Goal: Task Accomplishment & Management: Manage account settings

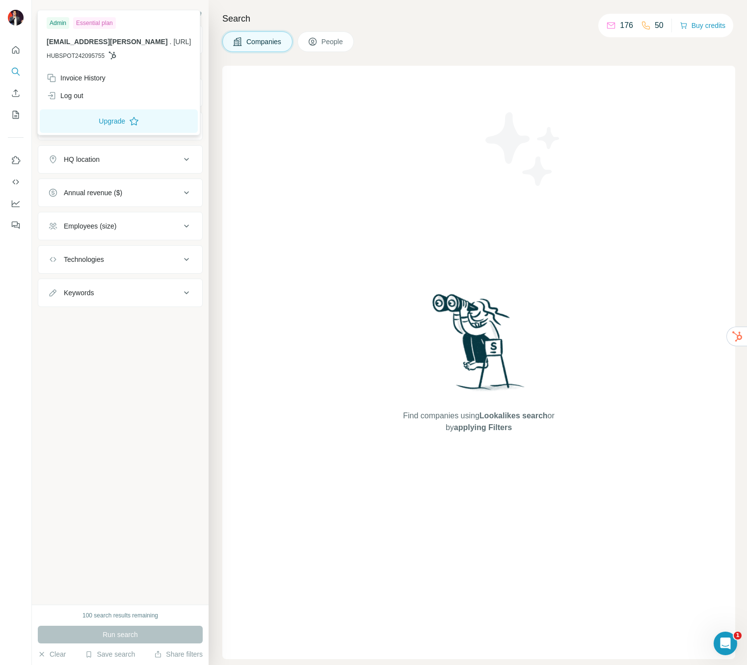
click at [15, 18] on img at bounding box center [16, 18] width 16 height 16
click at [94, 80] on div "Invoice History" at bounding box center [76, 78] width 59 height 10
click at [159, 637] on span "Close" at bounding box center [162, 635] width 18 height 10
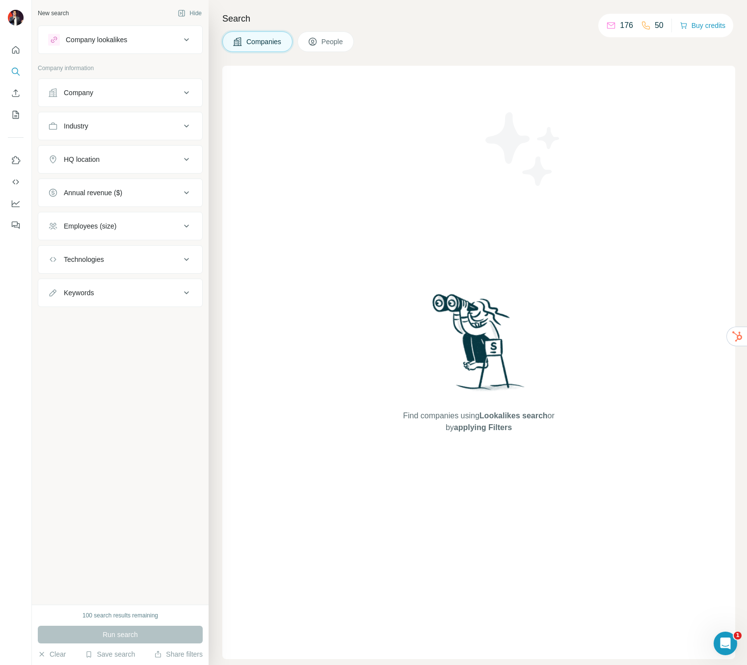
click at [111, 497] on div "New search Hide Company lookalikes Company information Company Industry HQ loca…" at bounding box center [120, 302] width 177 height 605
click at [96, 81] on button "Company" at bounding box center [120, 93] width 164 height 24
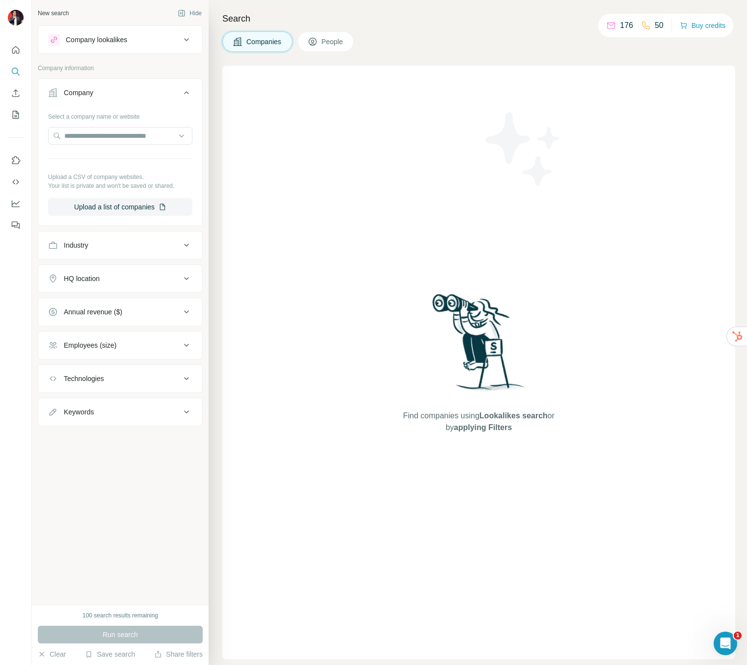
click at [444, 22] on h4 "Search" at bounding box center [478, 19] width 513 height 14
click at [13, 50] on icon "Quick start" at bounding box center [16, 50] width 10 height 10
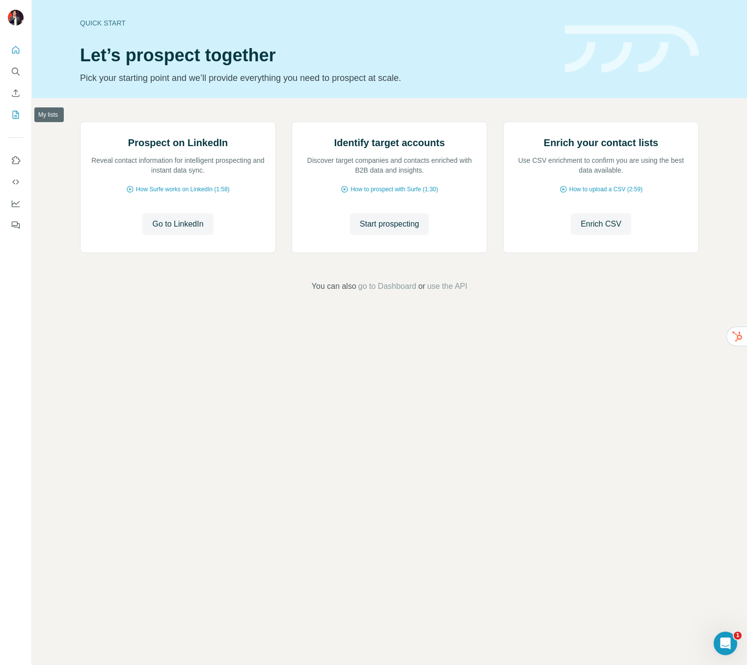
click at [17, 114] on icon "My lists" at bounding box center [16, 115] width 10 height 10
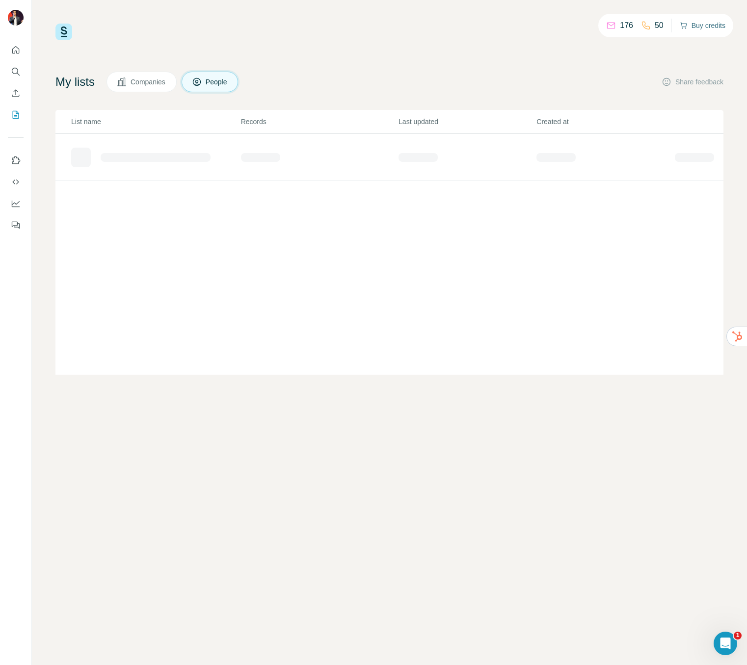
click at [697, 27] on button "Buy credits" at bounding box center [702, 26] width 46 height 14
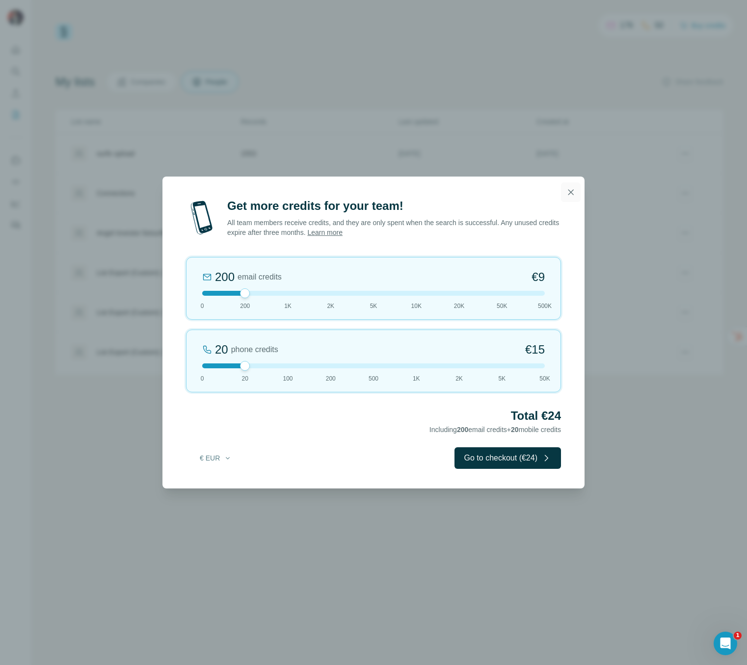
click at [570, 197] on button "button" at bounding box center [571, 192] width 20 height 20
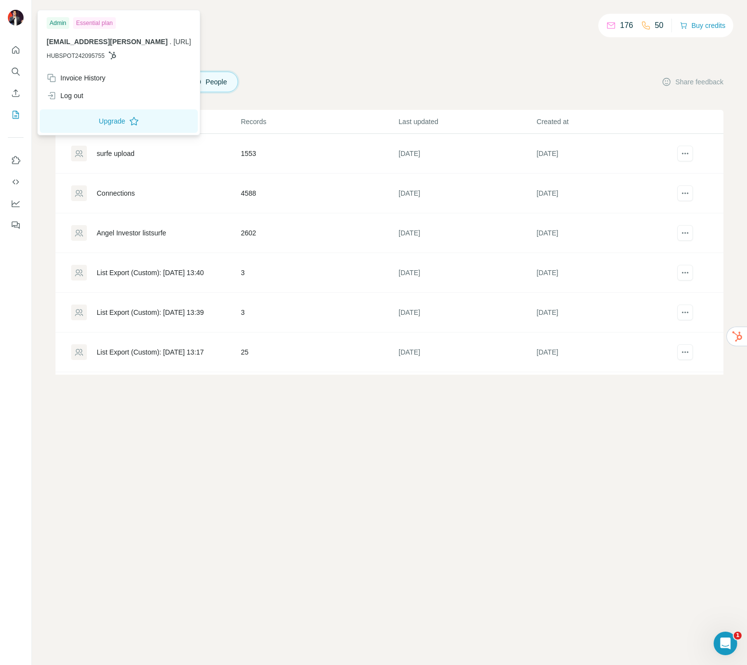
click at [13, 21] on img at bounding box center [16, 18] width 16 height 16
click at [69, 25] on div "Admin" at bounding box center [58, 23] width 23 height 12
click at [55, 24] on div "Admin" at bounding box center [58, 23] width 23 height 12
click at [81, 55] on span "HUBSPOT242095755" at bounding box center [76, 56] width 58 height 9
drag, startPoint x: 164, startPoint y: 35, endPoint x: 98, endPoint y: 34, distance: 66.7
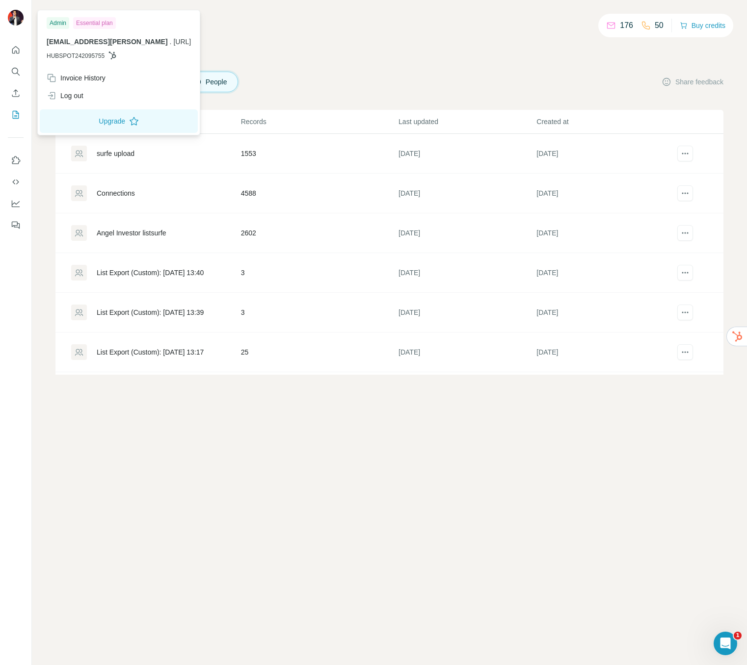
click at [164, 35] on div "Admin Essential plan [EMAIL_ADDRESS][PERSON_NAME] . [URL] HUBSPOT242095755" at bounding box center [119, 40] width 158 height 57
click at [10, 156] on button "Use Surfe on LinkedIn" at bounding box center [16, 161] width 16 height 18
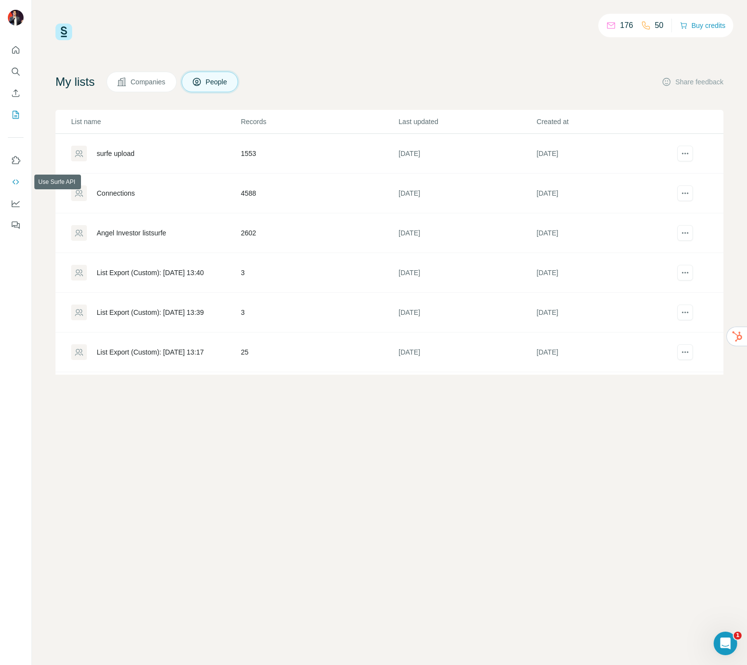
click at [19, 183] on icon "Use Surfe API" at bounding box center [16, 182] width 10 height 10
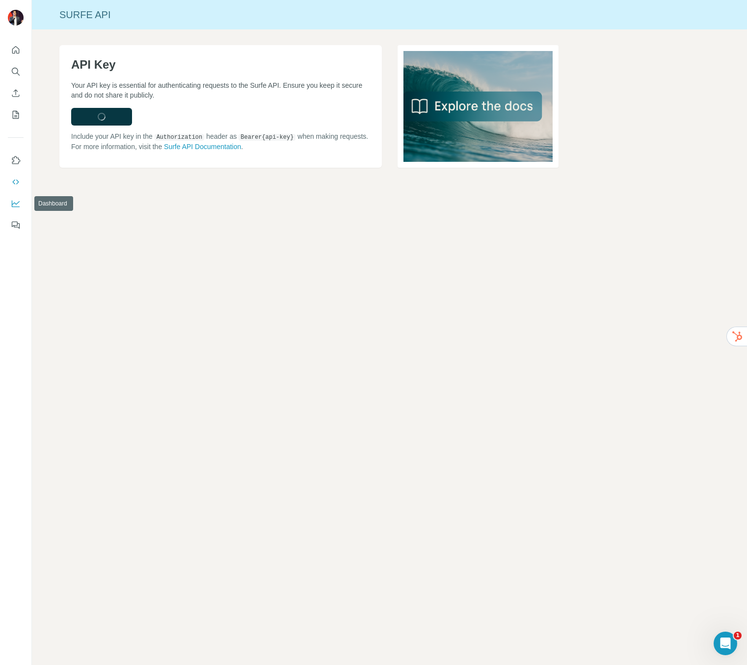
click at [16, 208] on icon "Dashboard" at bounding box center [16, 204] width 10 height 10
